Goal: Task Accomplishment & Management: Use online tool/utility

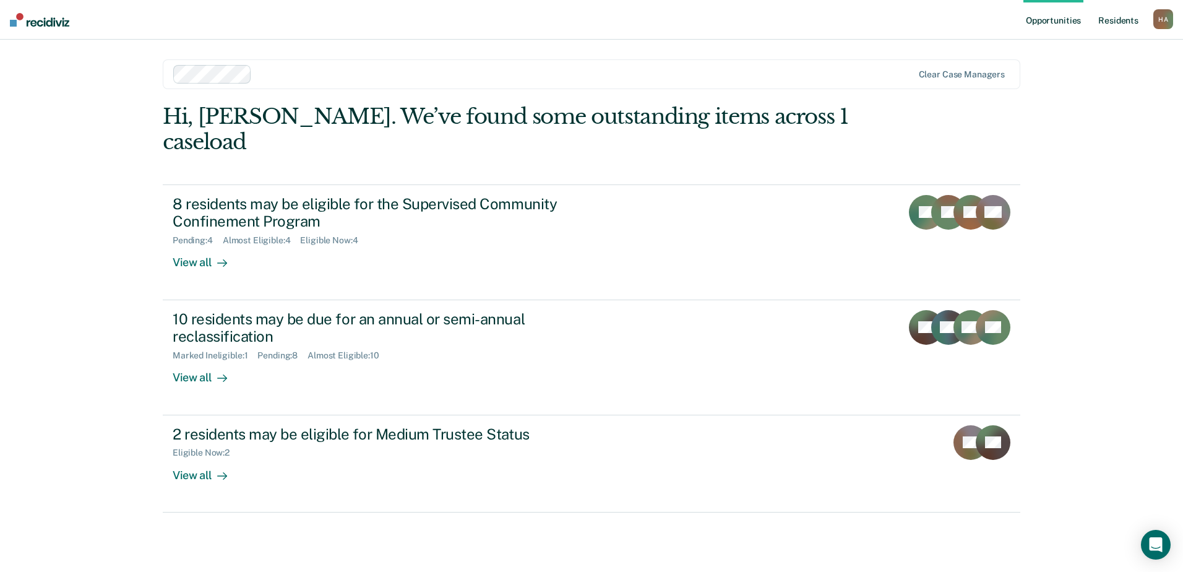
click at [1114, 18] on link "Resident s" at bounding box center [1118, 20] width 45 height 40
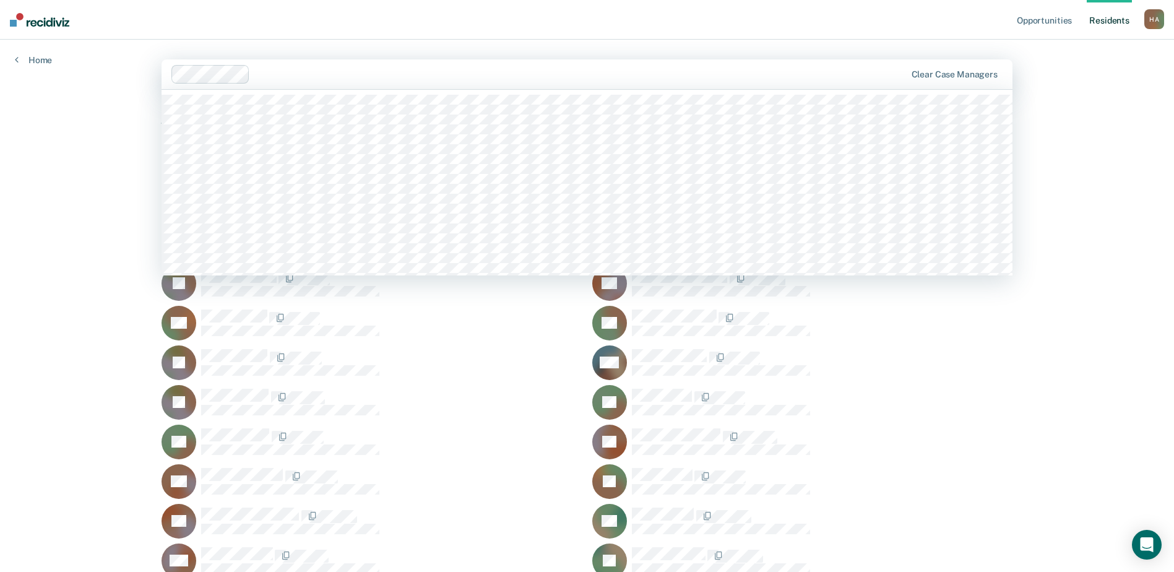
click at [936, 68] on div "Clear case managers" at bounding box center [586, 74] width 851 height 30
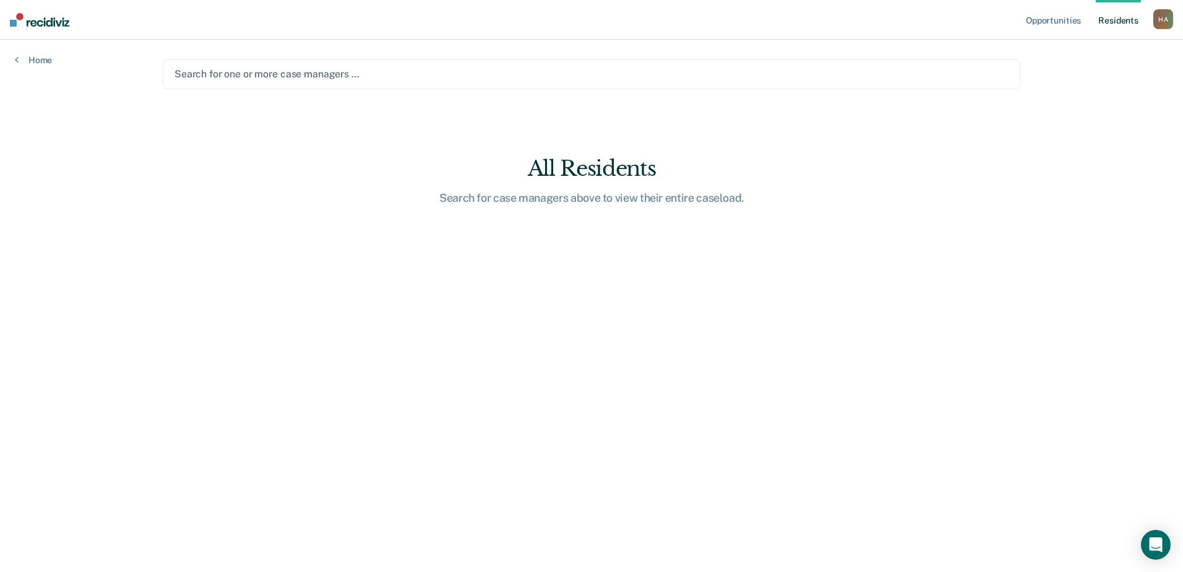
click at [273, 74] on div at bounding box center [591, 74] width 834 height 14
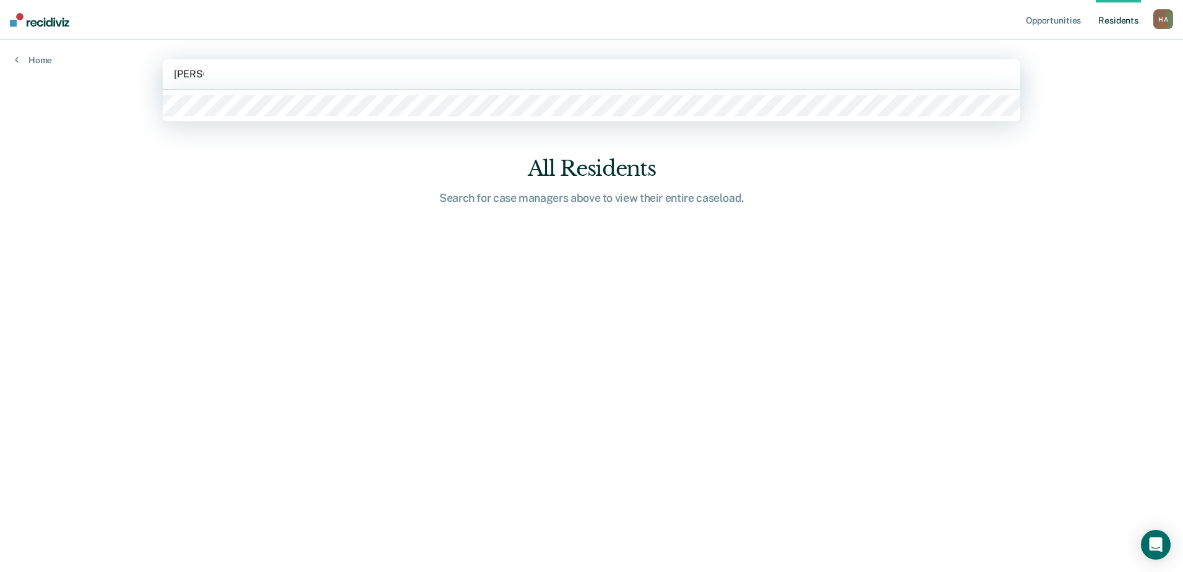
type input "[PERSON_NAME]"
type input "f"
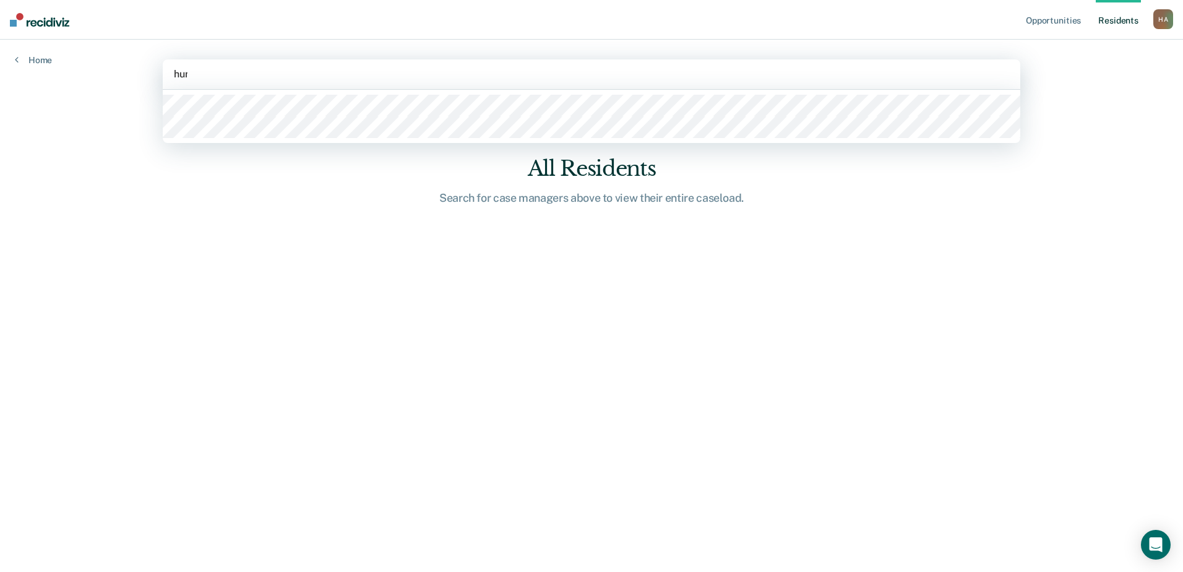
type input "[PERSON_NAME]"
click at [234, 94] on div at bounding box center [592, 116] width 858 height 53
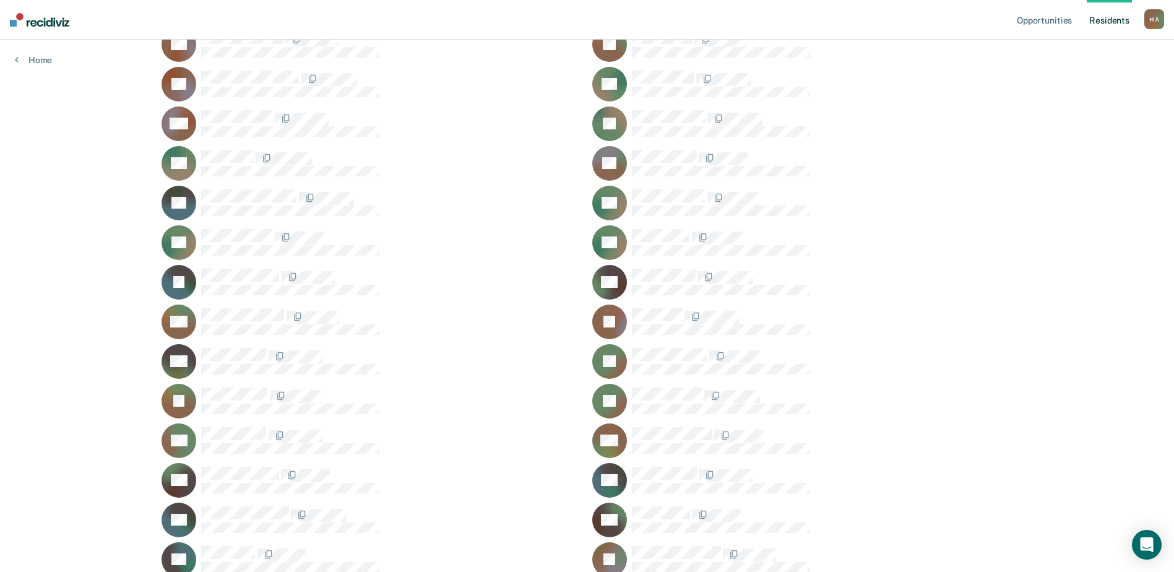
scroll to position [433, 0]
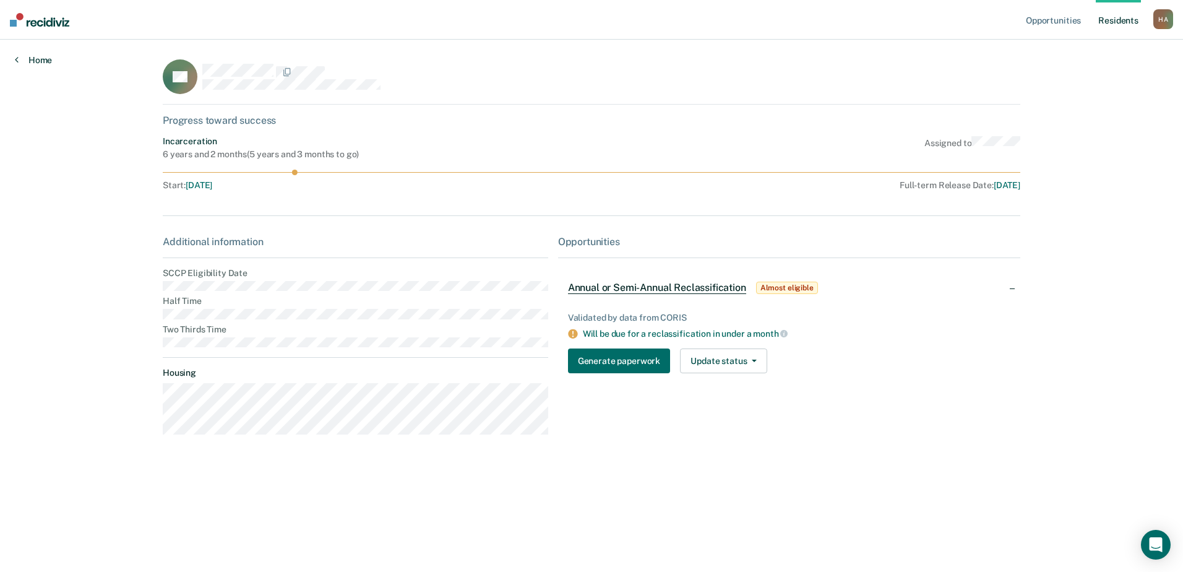
click at [46, 57] on link "Home" at bounding box center [33, 59] width 37 height 11
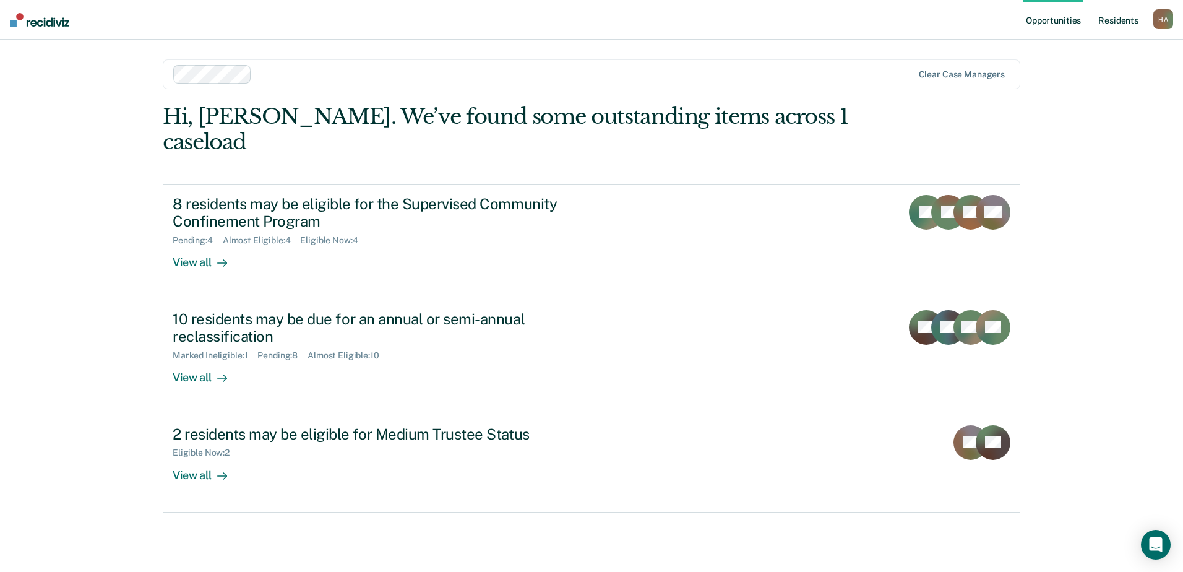
click at [1104, 21] on link "Resident s" at bounding box center [1118, 20] width 45 height 40
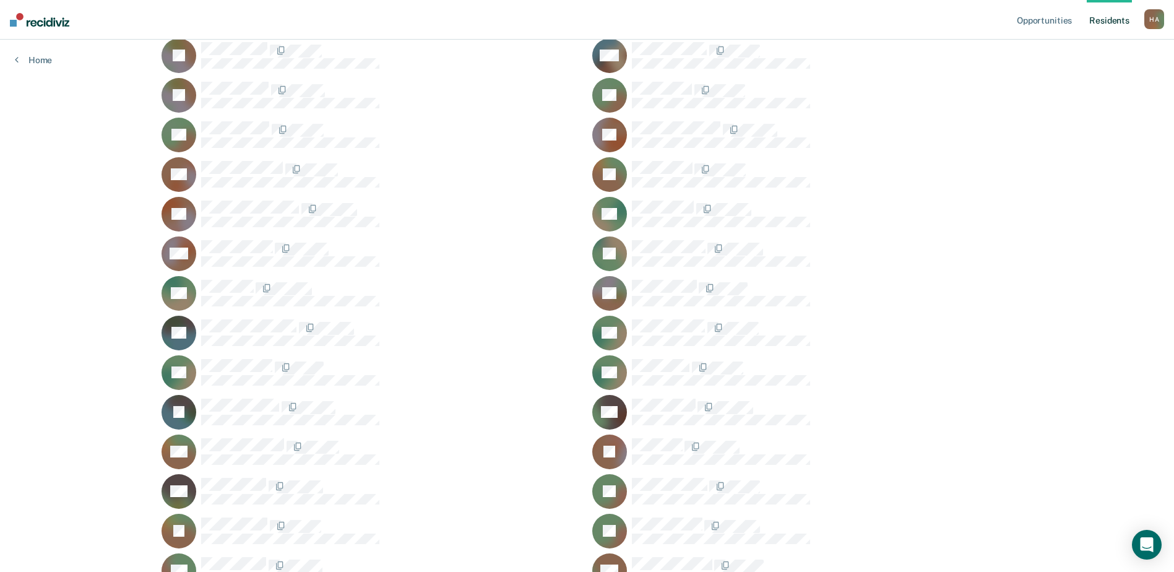
scroll to position [309, 0]
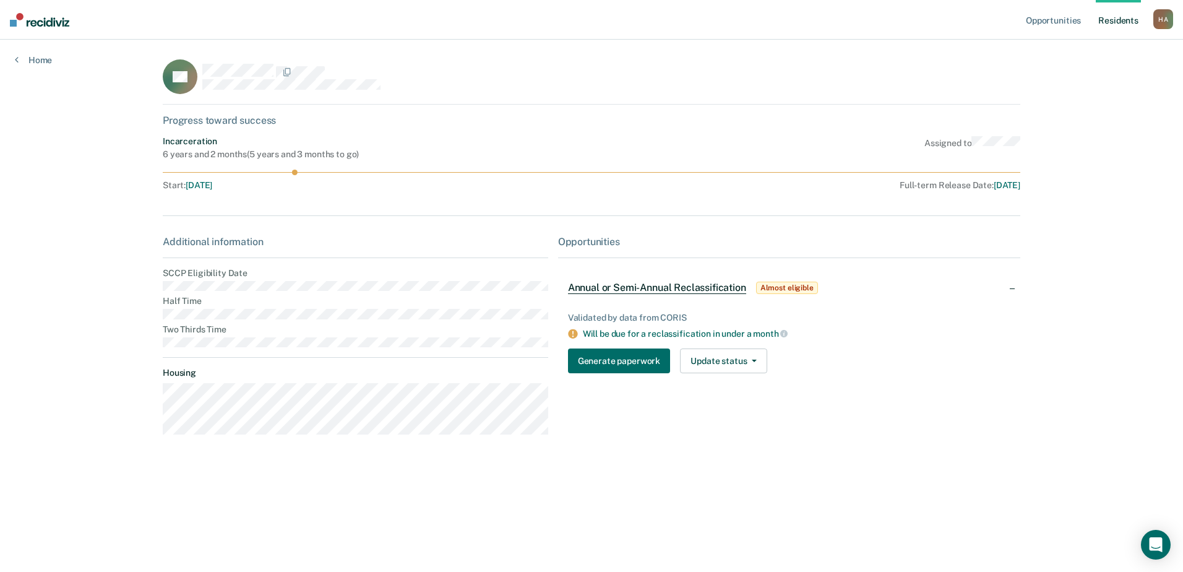
click at [148, 286] on main "DF Progress toward success Incarceration 6 years and 2 months ( 5 years and 3 m…" at bounding box center [591, 291] width 887 height 502
click at [98, 318] on div "Opportunities Resident s [PERSON_NAME], [PERSON_NAME] Profile How it works Log …" at bounding box center [591, 286] width 1183 height 572
click at [161, 284] on main "DF Progress toward success Incarceration 6 years and 2 months ( 5 years and 3 m…" at bounding box center [591, 291] width 887 height 502
drag, startPoint x: 161, startPoint y: 284, endPoint x: 148, endPoint y: 285, distance: 13.0
click at [148, 285] on main "DF Progress toward success Incarceration 6 years and 2 months ( 5 years and 3 m…" at bounding box center [591, 291] width 887 height 502
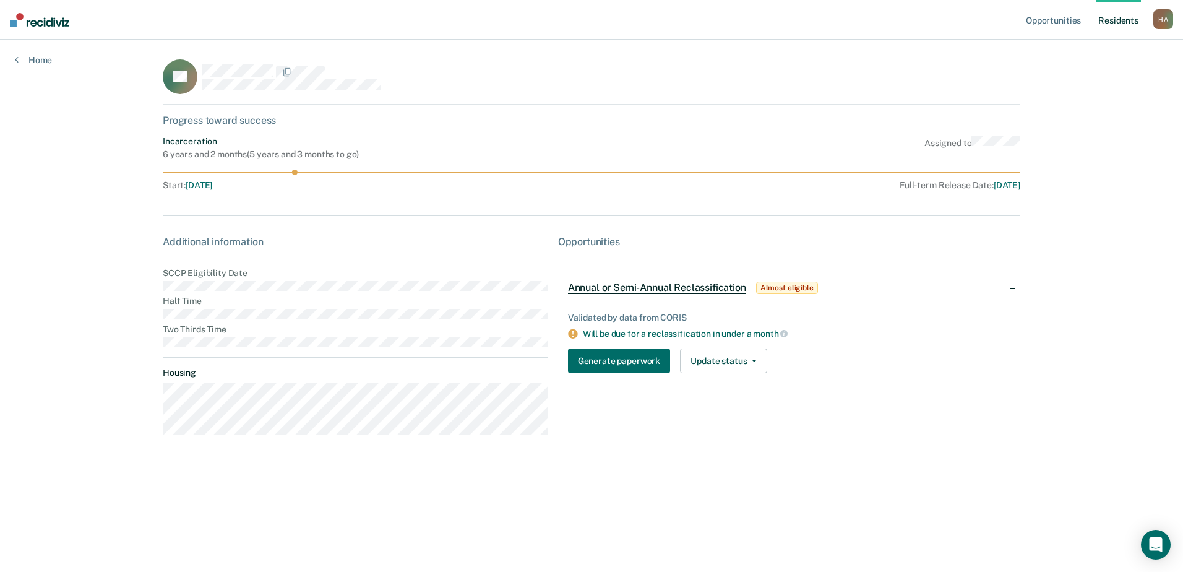
click at [147, 283] on div "Opportunities Resident s [PERSON_NAME], [PERSON_NAME] Profile How it works Log …" at bounding box center [591, 286] width 1183 height 572
drag, startPoint x: 147, startPoint y: 283, endPoint x: 150, endPoint y: 256, distance: 28.0
click at [150, 256] on main "DF Progress toward success Incarceration 6 years and 2 months ( 5 years and 3 m…" at bounding box center [591, 291] width 887 height 502
